Goal: Information Seeking & Learning: Learn about a topic

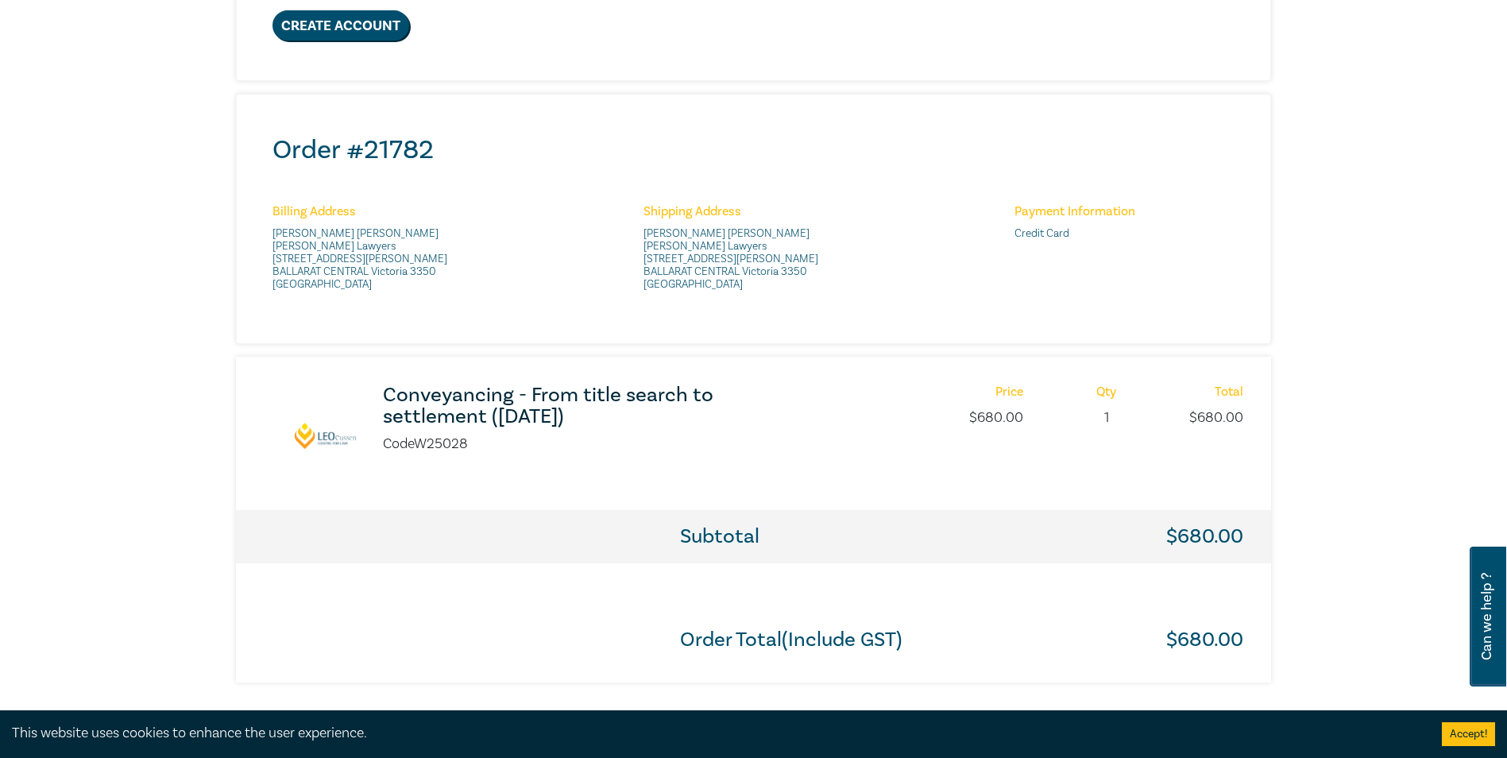
scroll to position [556, 0]
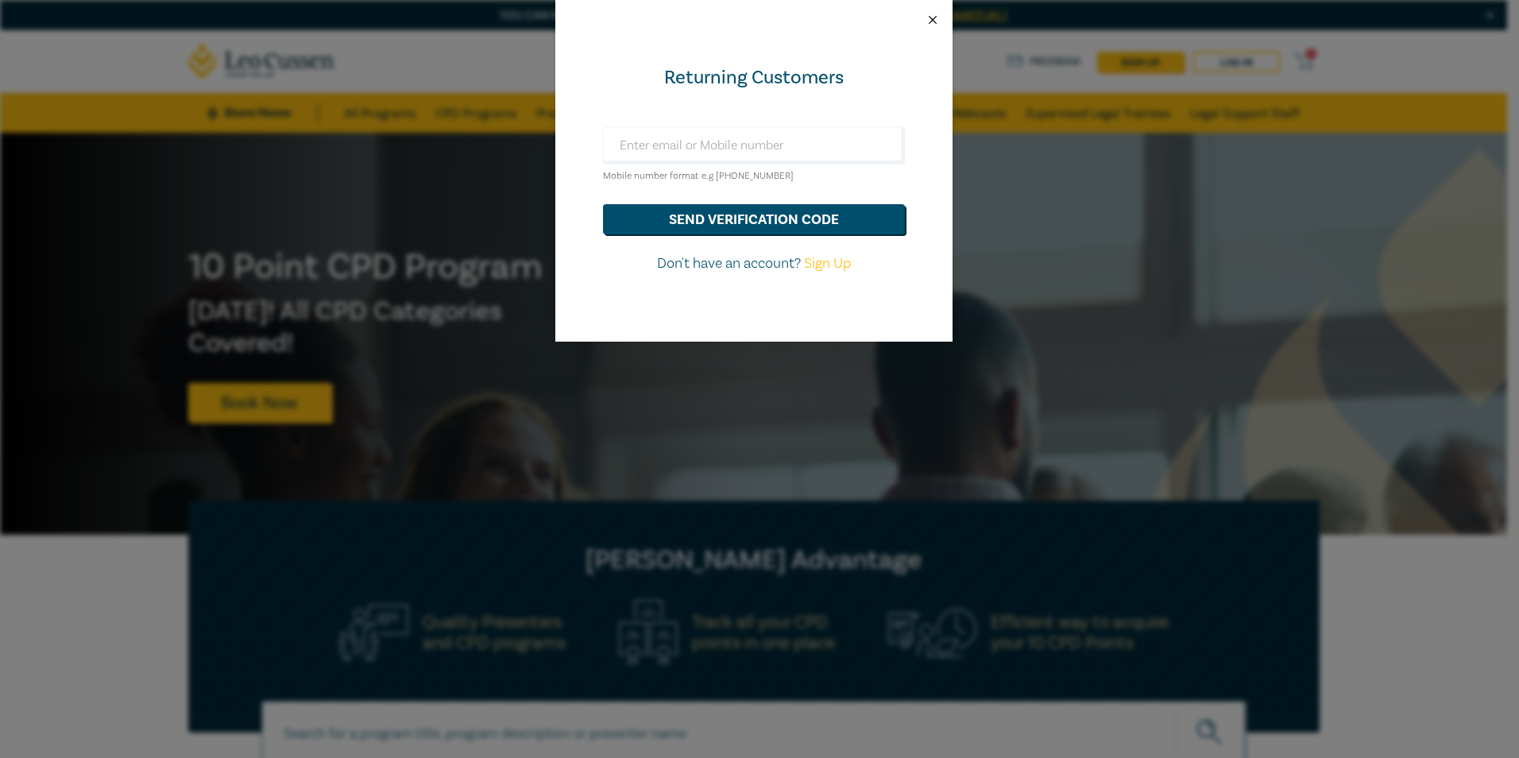
click at [932, 16] on button "Close" at bounding box center [933, 20] width 14 height 14
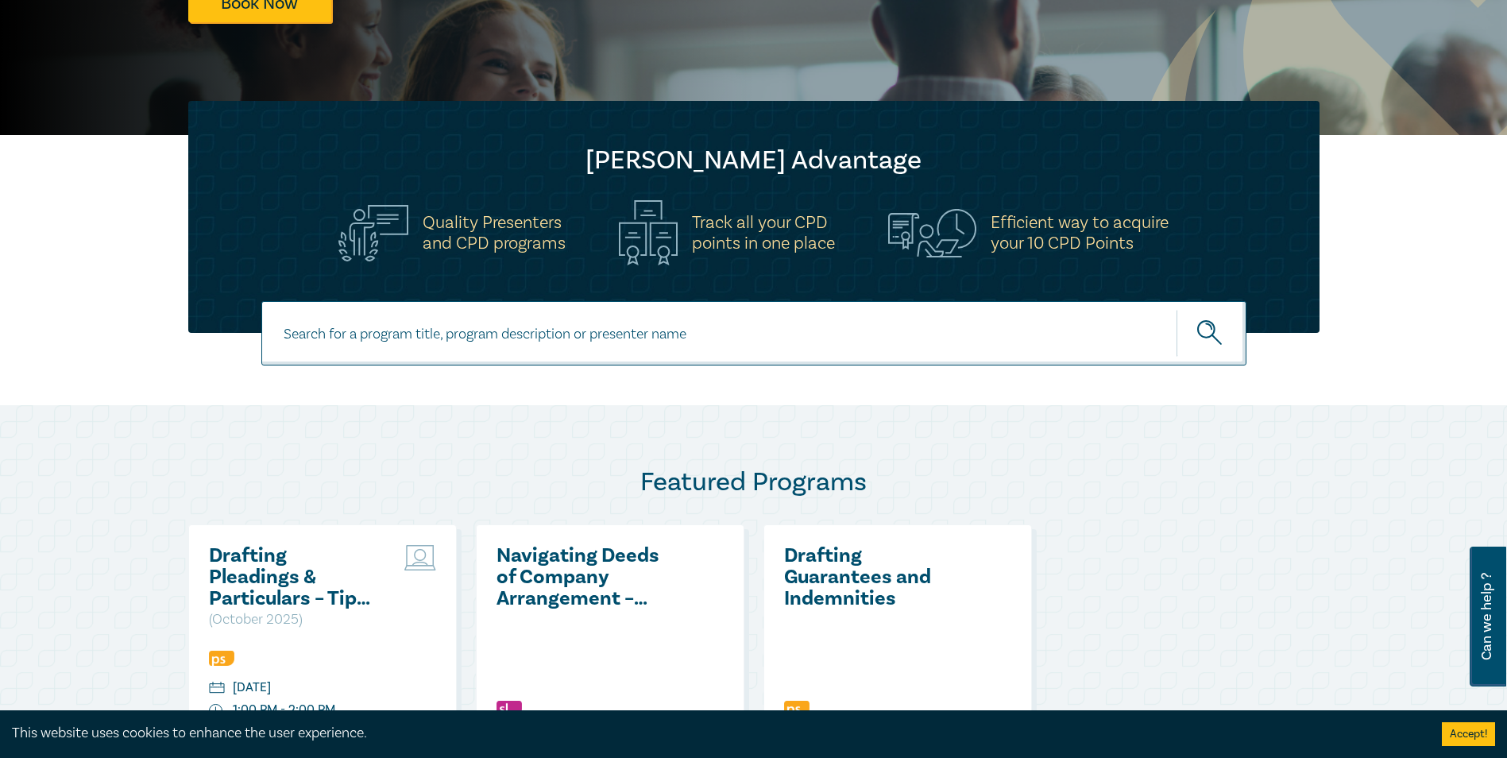
scroll to position [397, 0]
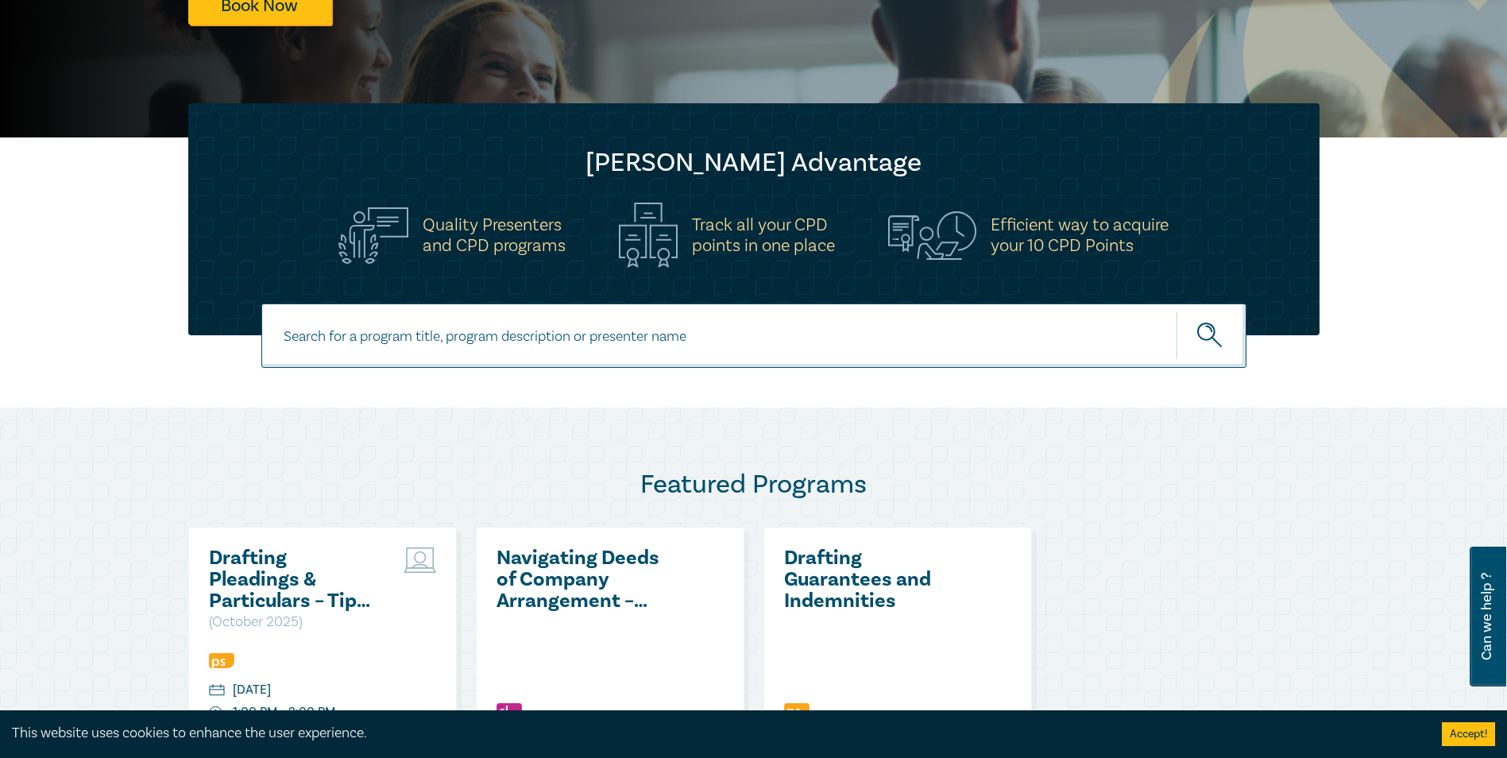
click at [393, 346] on input at bounding box center [753, 335] width 985 height 64
type input "conveyancing"
click at [1209, 333] on icon "submit" at bounding box center [1211, 337] width 28 height 28
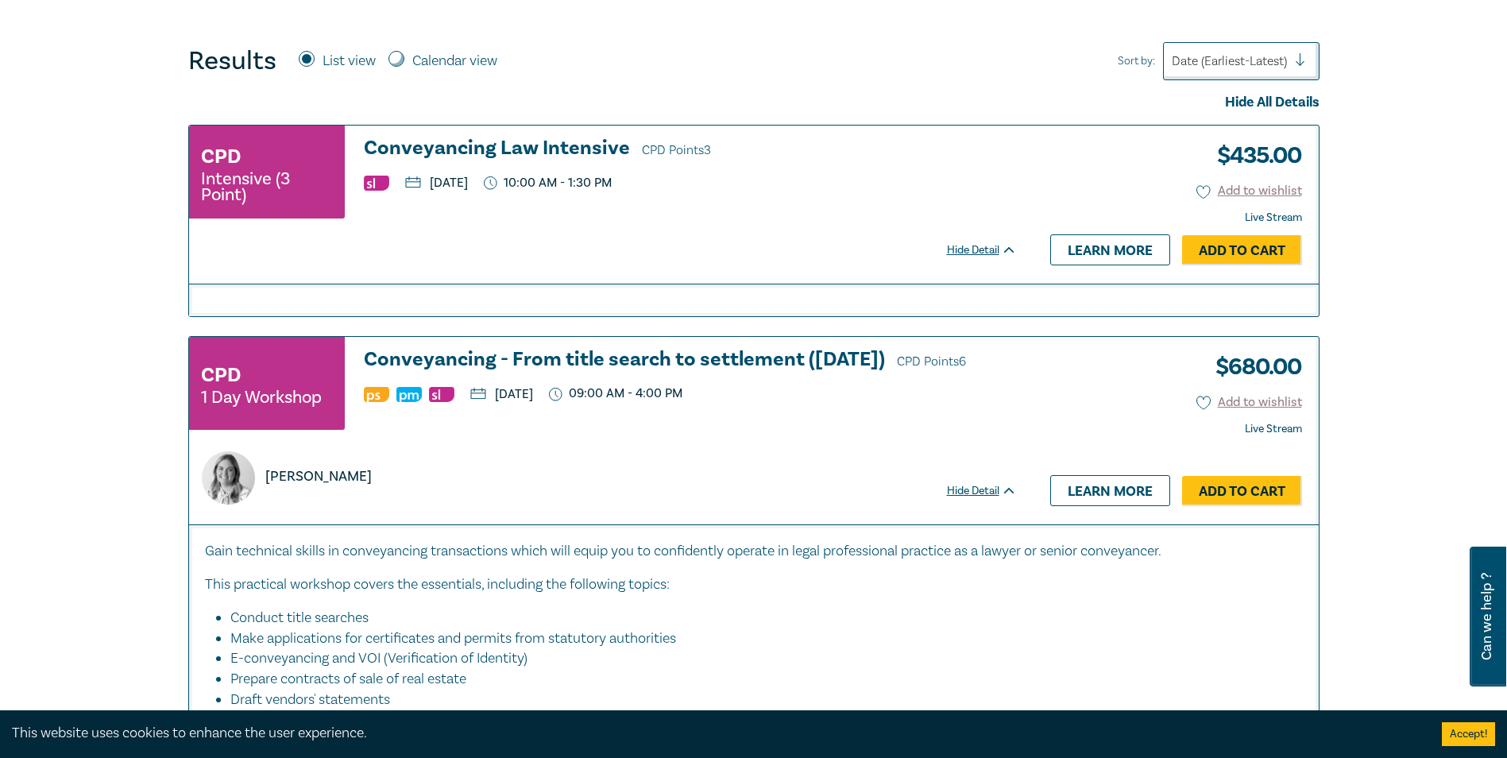
scroll to position [715, 0]
